Goal: Task Accomplishment & Management: Complete application form

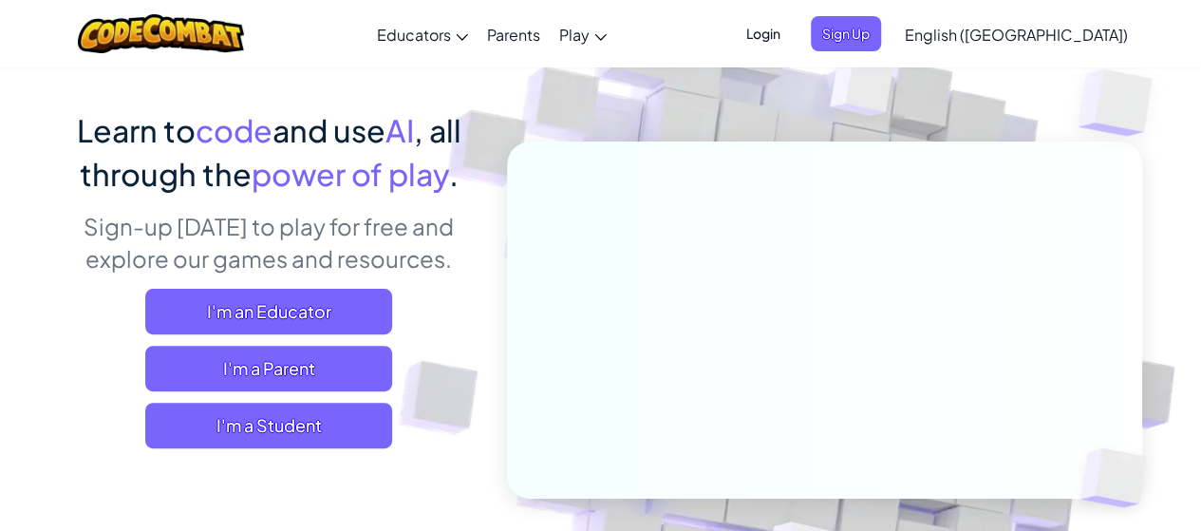
scroll to position [123, 0]
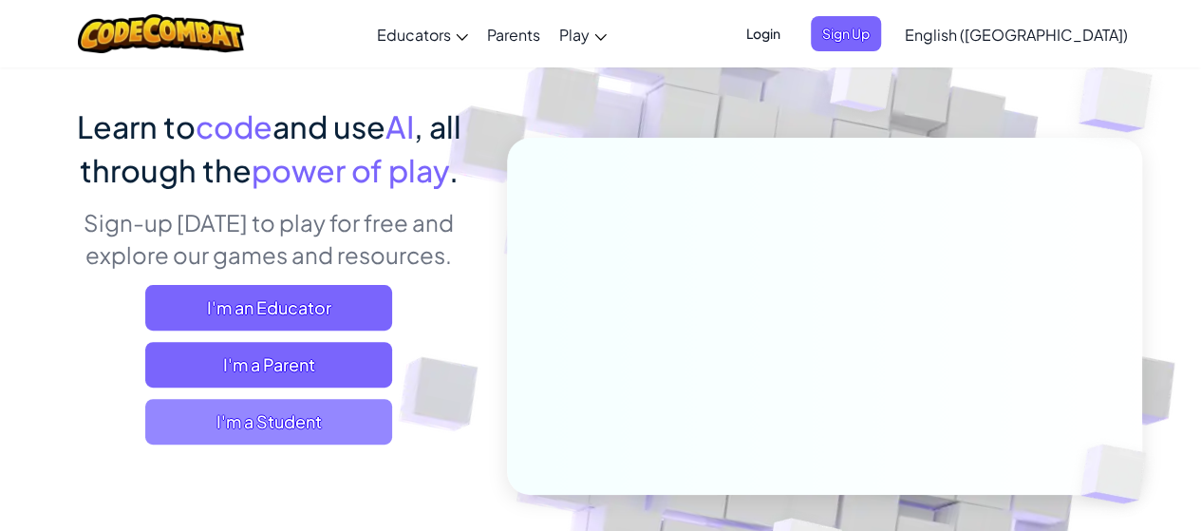
click at [298, 416] on span "I'm a Student" at bounding box center [268, 422] width 247 height 46
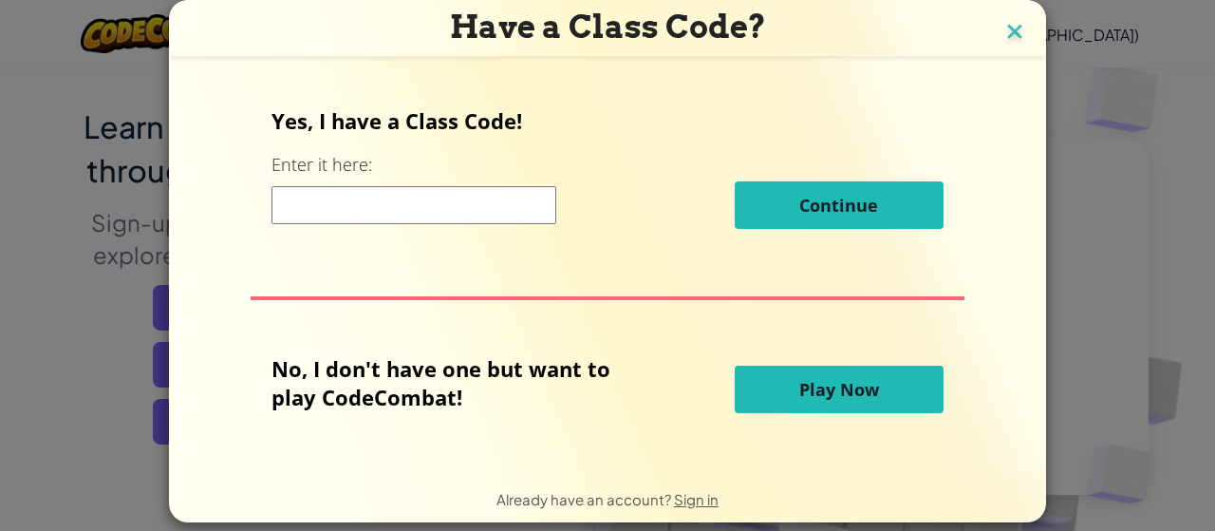
click at [1002, 29] on img at bounding box center [1014, 33] width 25 height 28
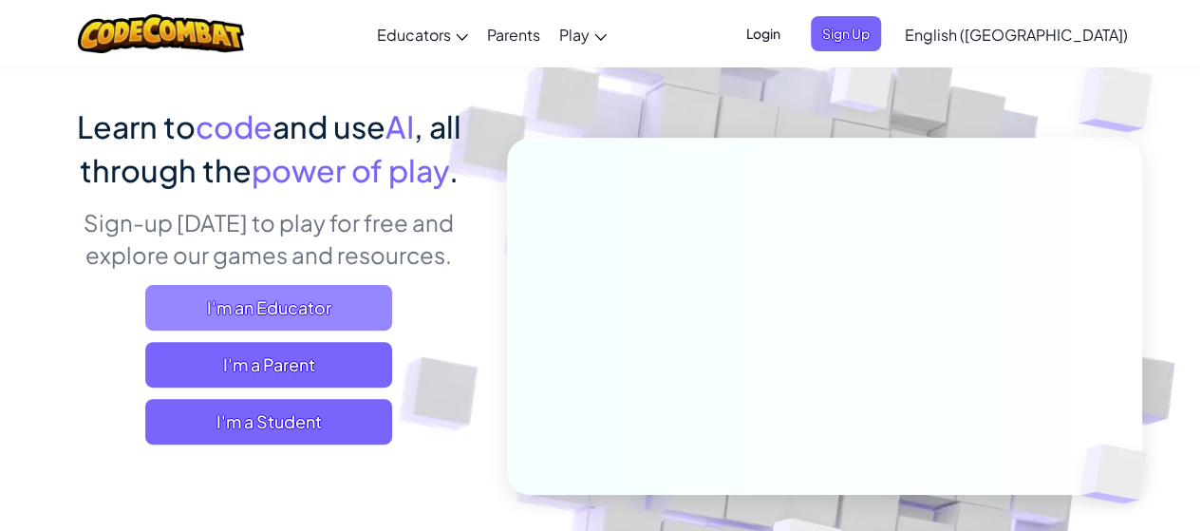
click at [266, 315] on span "I'm an Educator" at bounding box center [268, 308] width 247 height 46
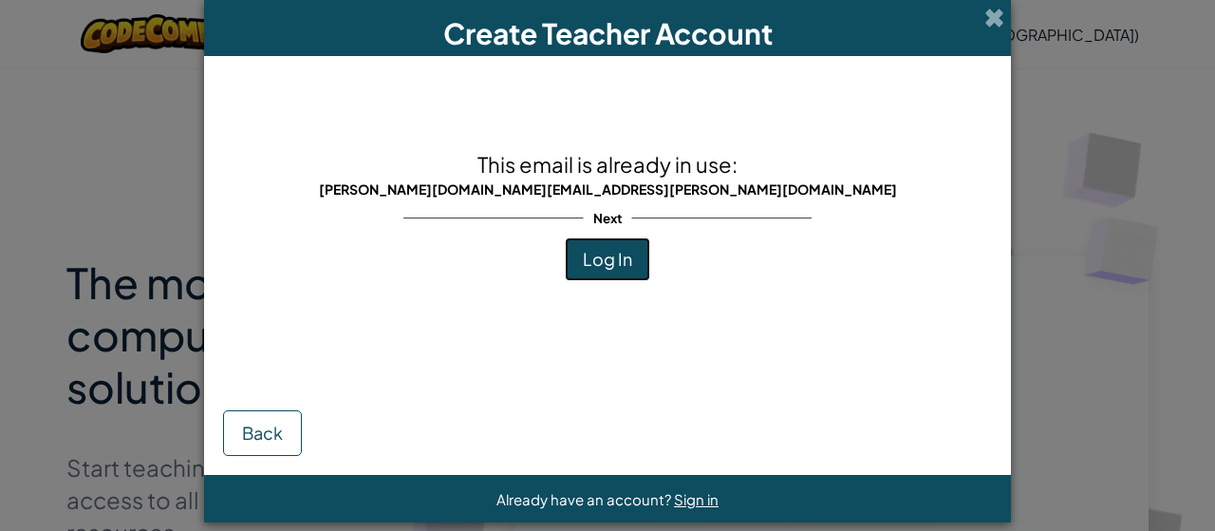
click at [608, 255] on span "Log In" at bounding box center [607, 259] width 49 height 22
